Goal: Find specific page/section: Find specific page/section

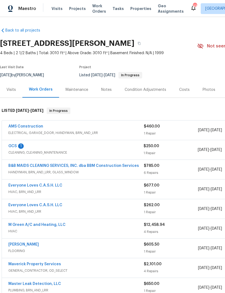
scroll to position [11, 80]
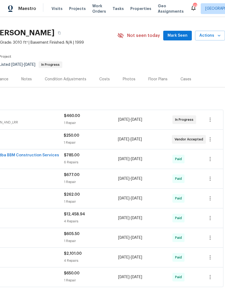
click at [95, 12] on span "Work Orders" at bounding box center [99, 8] width 14 height 11
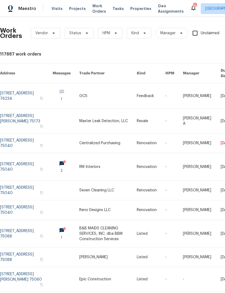
click at [136, 10] on span "Properties" at bounding box center [140, 8] width 21 height 5
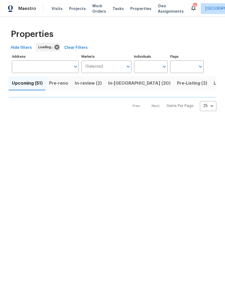
click at [151, 67] on input "Individuals" at bounding box center [146, 66] width 25 height 13
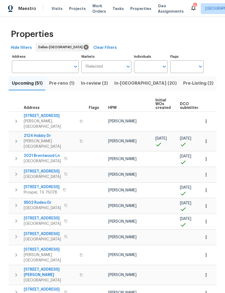
click at [153, 67] on input "Individuals" at bounding box center [146, 66] width 25 height 13
type input "[PERSON_NAME]"
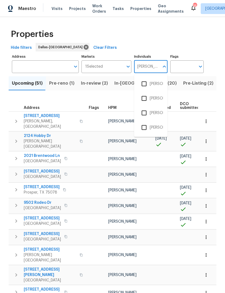
click at [149, 85] on input "checkbox" at bounding box center [143, 83] width 11 height 11
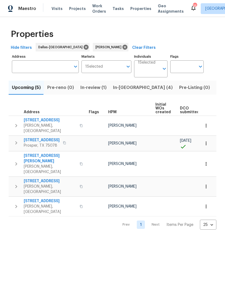
click at [123, 88] on span "In-[GEOGRAPHIC_DATA] (4)" at bounding box center [143, 88] width 60 height 8
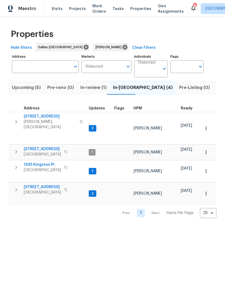
click at [94, 87] on span "In-review (1)" at bounding box center [93, 88] width 26 height 8
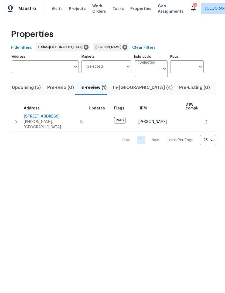
click at [124, 91] on span "In-[GEOGRAPHIC_DATA] (4)" at bounding box center [143, 88] width 60 height 8
